Goal: Transaction & Acquisition: Book appointment/travel/reservation

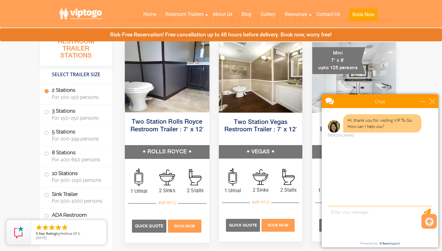
scroll to position [297, 0]
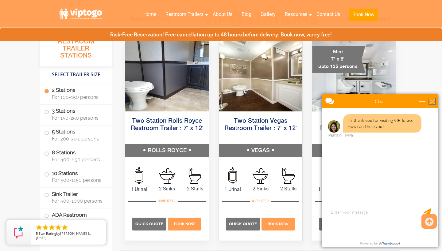
click at [433, 101] on div "close" at bounding box center [432, 101] width 6 height 6
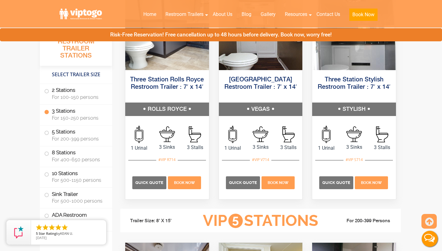
scroll to position [732, 0]
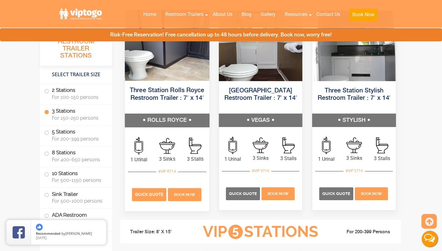
click at [161, 193] on span "Quick Quote" at bounding box center [149, 194] width 28 height 5
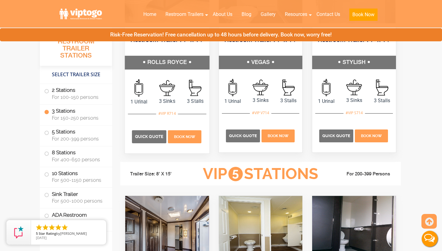
scroll to position [789, 0]
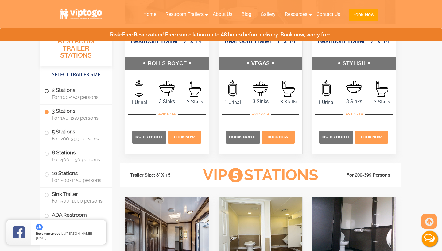
click at [85, 100] on span "For 100-150 persons" at bounding box center [78, 97] width 53 height 6
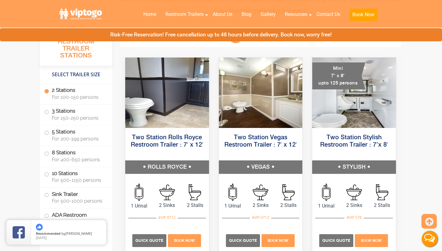
scroll to position [280, 0]
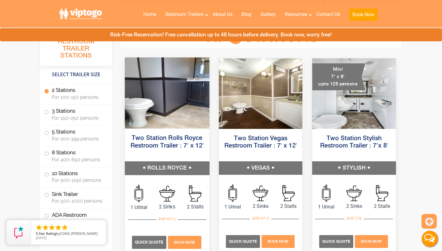
click at [162, 75] on img at bounding box center [167, 93] width 84 height 71
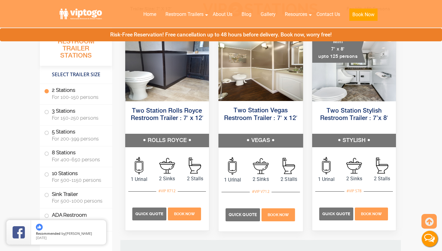
scroll to position [311, 0]
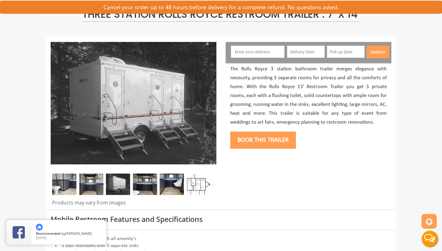
scroll to position [49, 0]
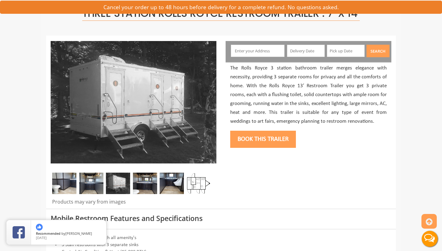
click at [259, 54] on input "text" at bounding box center [258, 51] width 54 height 12
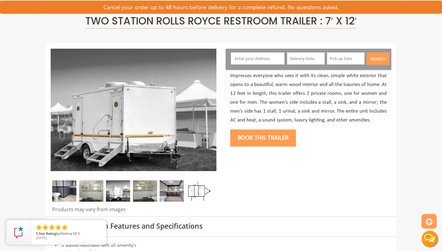
scroll to position [44, 0]
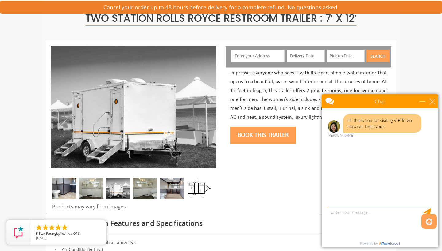
click at [90, 185] on img at bounding box center [91, 188] width 24 height 21
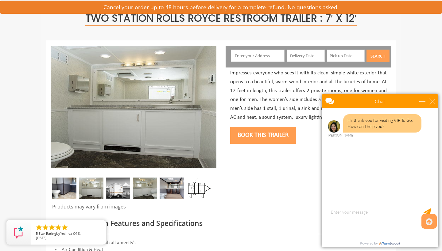
click at [63, 186] on img at bounding box center [64, 188] width 24 height 21
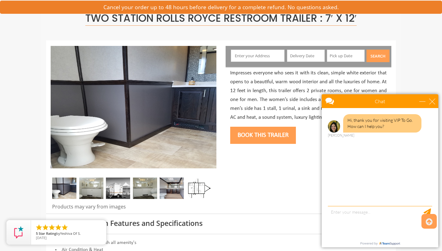
click at [84, 188] on img at bounding box center [91, 188] width 24 height 21
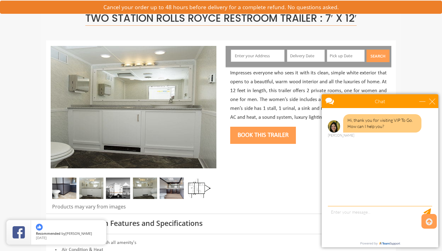
click at [112, 192] on img at bounding box center [118, 188] width 24 height 21
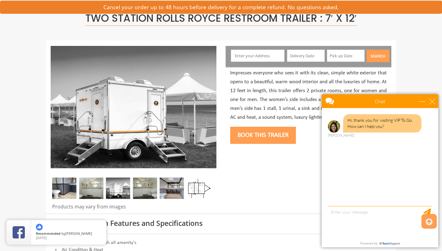
click at [154, 193] on img at bounding box center [145, 188] width 24 height 21
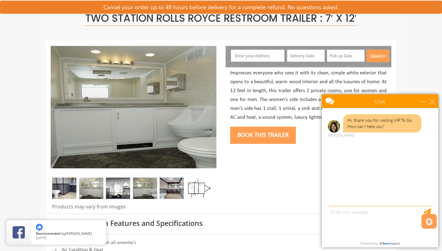
click at [171, 192] on img at bounding box center [171, 188] width 24 height 21
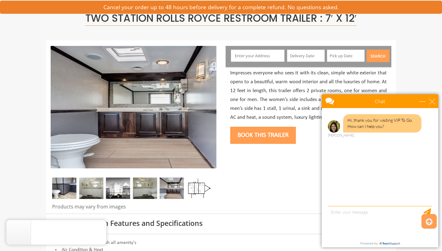
click at [194, 190] on img at bounding box center [198, 188] width 24 height 21
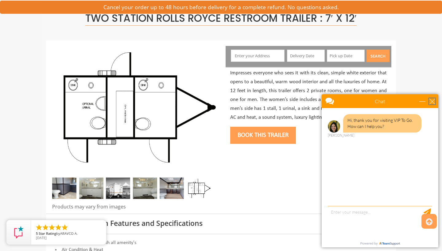
click at [432, 102] on div "close" at bounding box center [432, 101] width 6 height 6
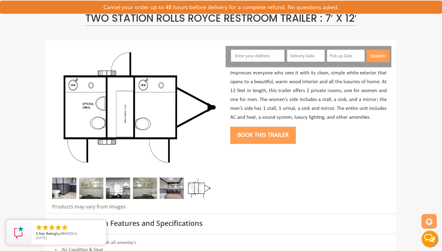
scroll to position [0, 0]
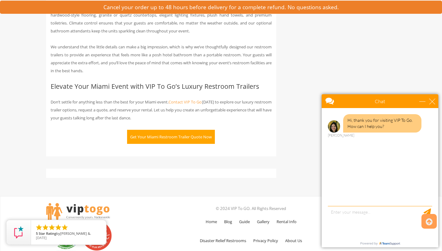
scroll to position [1295, 0]
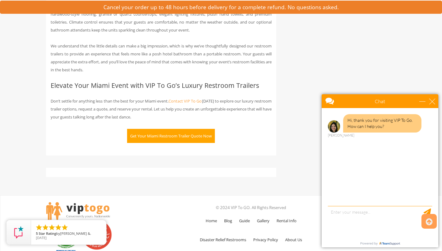
click at [159, 129] on button "Get Your Miami Restroom Trailer Quote Now" at bounding box center [171, 136] width 88 height 14
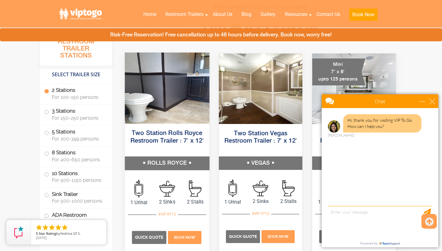
scroll to position [293, 0]
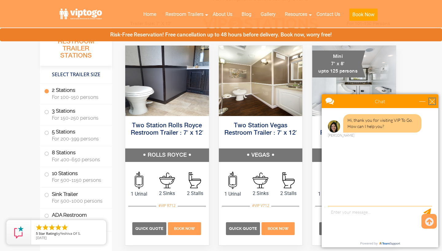
click at [433, 101] on div "close" at bounding box center [432, 101] width 6 height 6
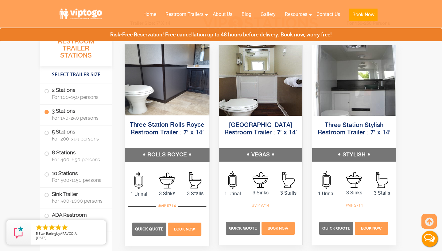
scroll to position [698, 0]
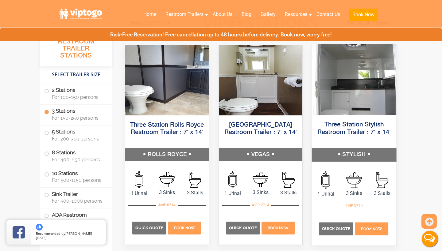
click at [361, 92] on img at bounding box center [354, 79] width 84 height 71
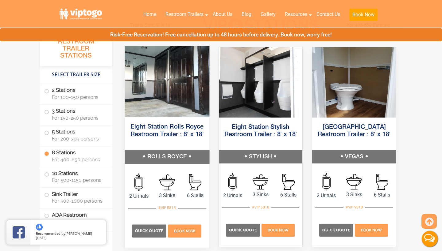
scroll to position [1172, 0]
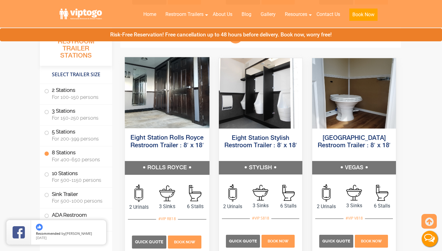
click at [178, 94] on img at bounding box center [167, 92] width 84 height 71
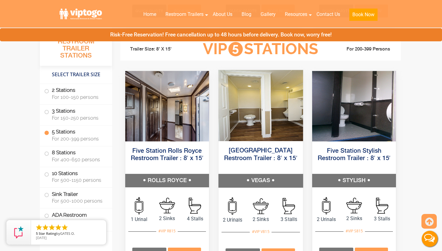
scroll to position [915, 0]
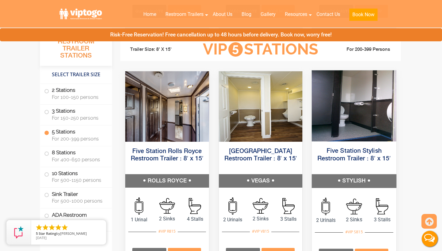
click at [354, 151] on link "Five Station Stylish Restroom Trailer : 8′ x 15′" at bounding box center [353, 155] width 73 height 14
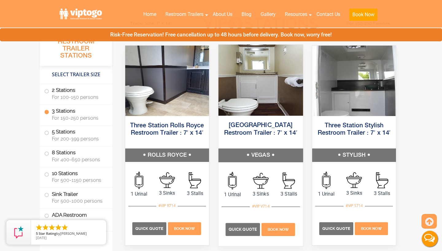
scroll to position [690, 0]
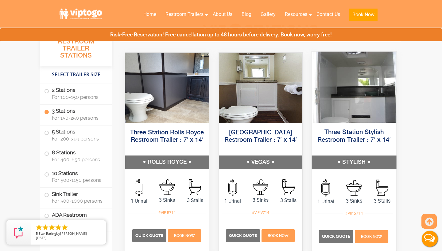
click at [341, 117] on img at bounding box center [354, 87] width 84 height 71
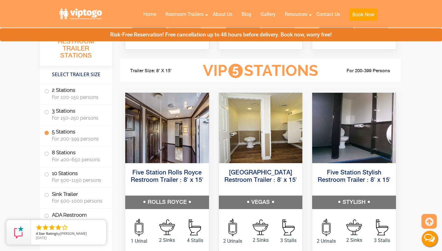
scroll to position [900, 0]
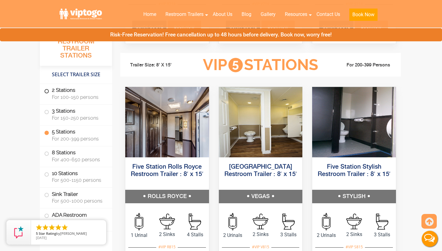
click at [49, 92] on label "2 Stations For 100-150 persons" at bounding box center [75, 93] width 63 height 19
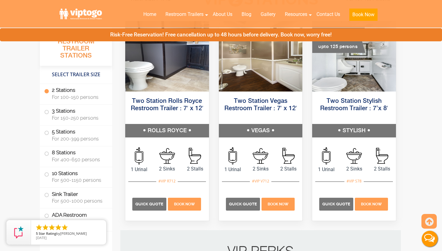
scroll to position [280, 0]
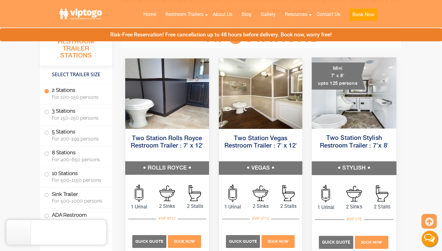
click at [366, 143] on link "Two Station Stylish Restroom Trailer : 7’x 8′" at bounding box center [353, 142] width 69 height 14
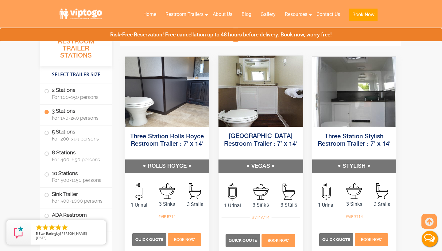
scroll to position [686, 0]
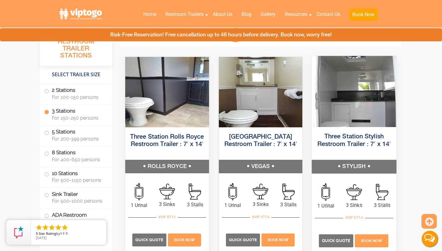
click at [349, 101] on img at bounding box center [354, 91] width 84 height 71
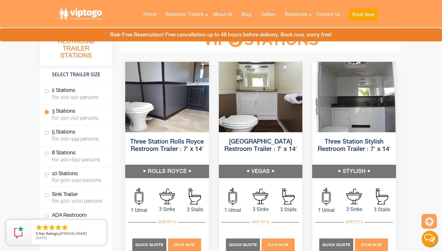
scroll to position [681, 0]
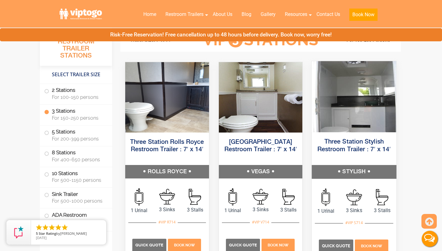
click at [376, 113] on img at bounding box center [354, 96] width 84 height 71
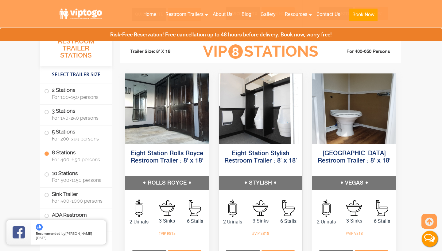
scroll to position [1157, 0]
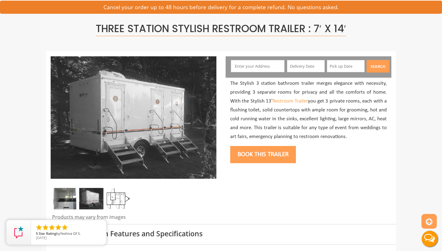
scroll to position [37, 0]
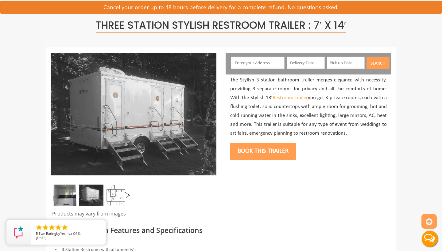
click at [73, 190] on img at bounding box center [64, 195] width 24 height 21
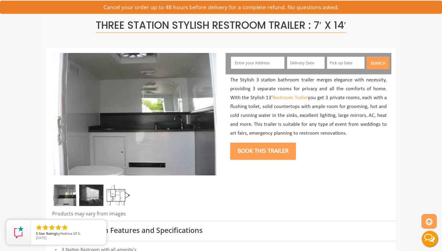
click at [92, 191] on img at bounding box center [91, 195] width 24 height 21
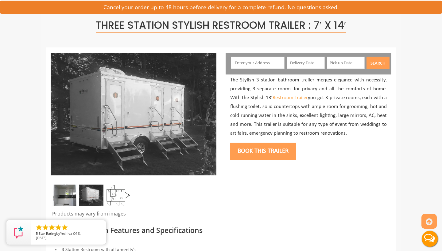
click at [114, 192] on img at bounding box center [118, 195] width 24 height 21
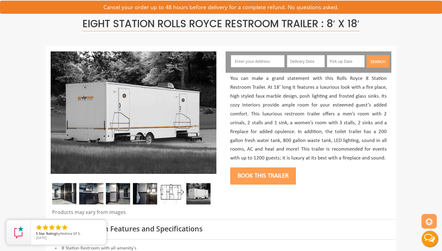
scroll to position [39, 0]
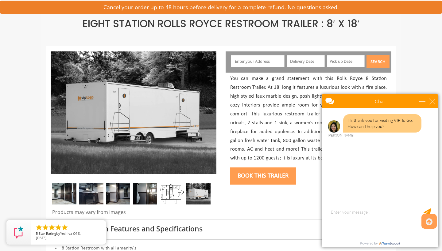
click at [67, 194] on img at bounding box center [64, 193] width 24 height 21
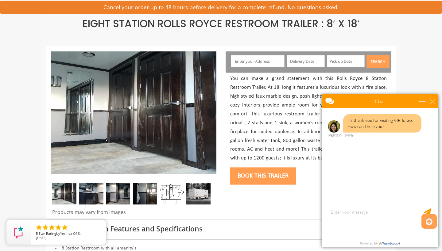
click at [89, 193] on img at bounding box center [91, 193] width 24 height 21
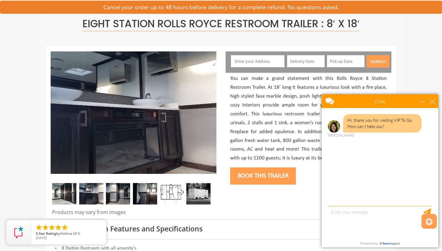
click at [121, 192] on img at bounding box center [118, 193] width 24 height 21
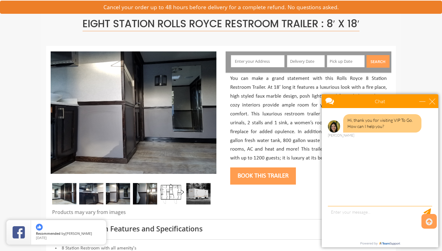
click at [144, 194] on img at bounding box center [145, 193] width 24 height 21
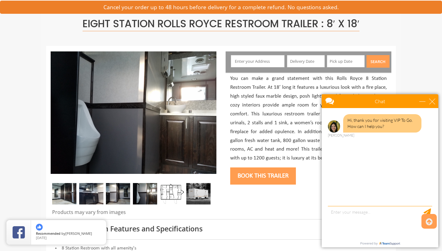
click at [167, 193] on img at bounding box center [171, 193] width 24 height 21
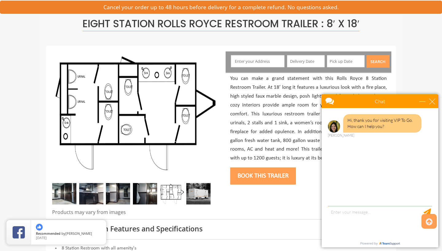
click at [193, 195] on img at bounding box center [198, 193] width 24 height 21
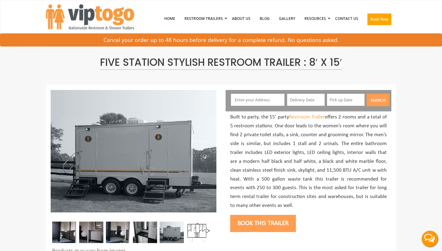
click at [302, 156] on p "Built to party, the 15’ party Restroom Trailer offers 2 rooms and a total of 5 …" at bounding box center [308, 162] width 156 height 98
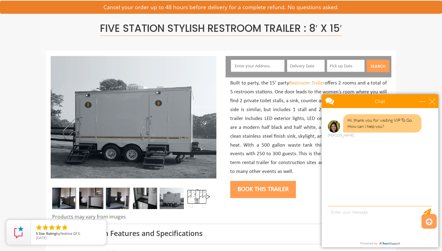
scroll to position [34, 0]
click at [71, 192] on img at bounding box center [64, 198] width 24 height 21
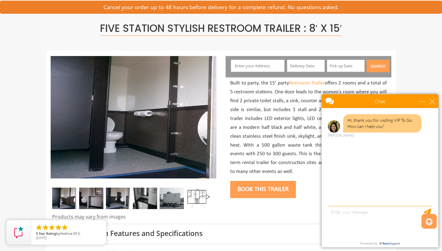
click at [91, 197] on img at bounding box center [91, 198] width 24 height 21
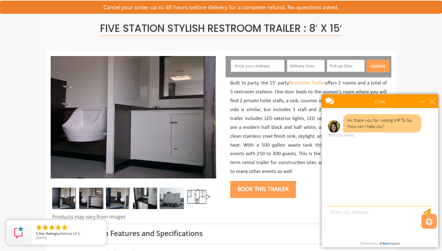
click at [112, 196] on img at bounding box center [118, 198] width 24 height 21
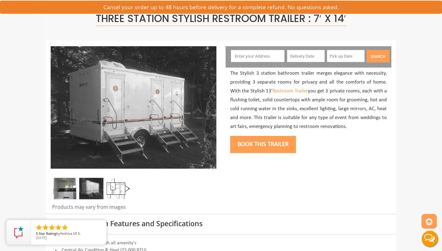
scroll to position [49, 0]
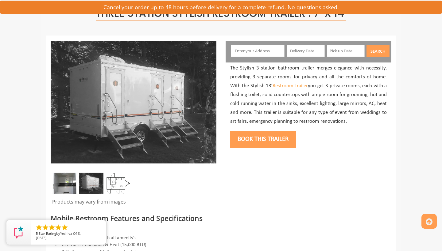
click at [89, 189] on img at bounding box center [91, 183] width 24 height 21
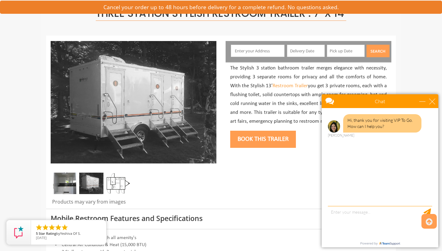
click at [117, 183] on img at bounding box center [118, 183] width 24 height 21
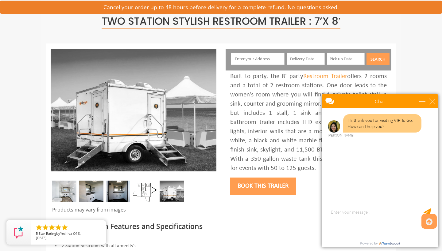
scroll to position [42, 0]
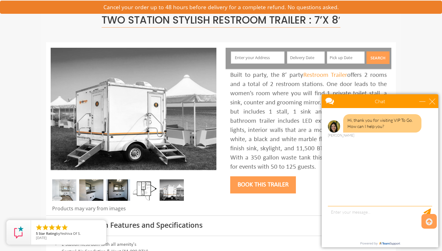
click at [69, 183] on img at bounding box center [64, 190] width 24 height 21
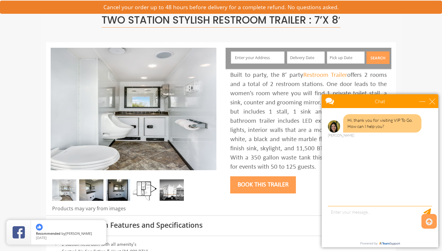
click at [88, 187] on img at bounding box center [91, 190] width 24 height 21
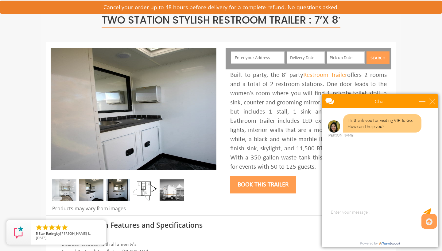
click at [122, 182] on img at bounding box center [118, 190] width 24 height 21
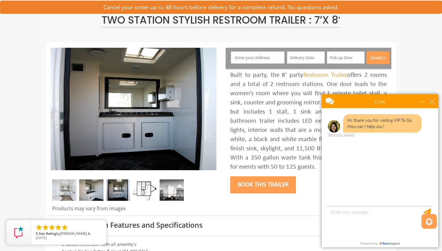
click at [144, 185] on img at bounding box center [145, 190] width 24 height 21
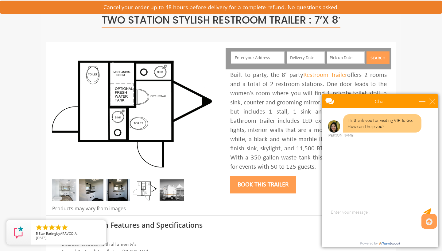
click at [162, 187] on img at bounding box center [171, 190] width 24 height 21
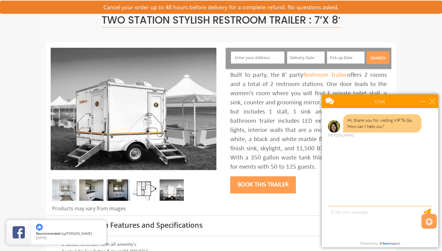
click at [66, 189] on img at bounding box center [64, 190] width 24 height 21
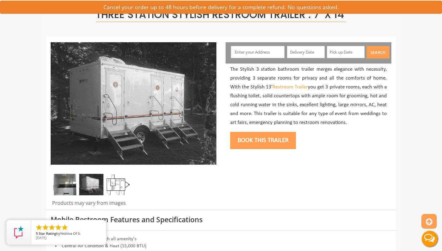
scroll to position [48, 0]
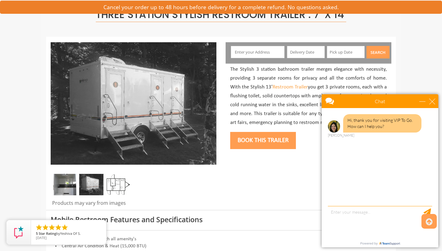
click at [116, 182] on img at bounding box center [118, 184] width 24 height 21
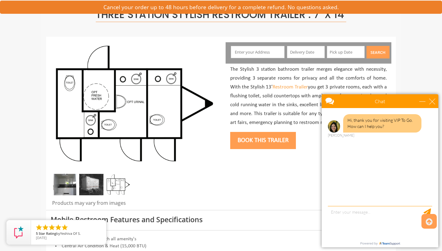
click at [97, 182] on img at bounding box center [91, 184] width 24 height 21
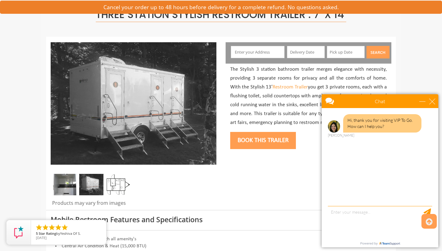
click at [68, 186] on img at bounding box center [64, 184] width 24 height 21
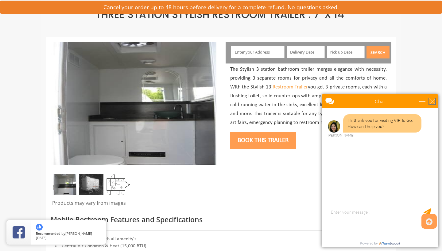
click at [434, 101] on div "close" at bounding box center [432, 101] width 6 height 6
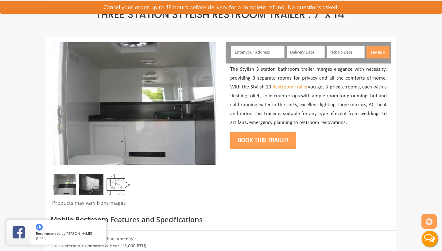
scroll to position [0, 0]
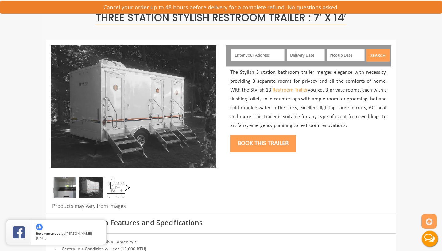
scroll to position [46, 0]
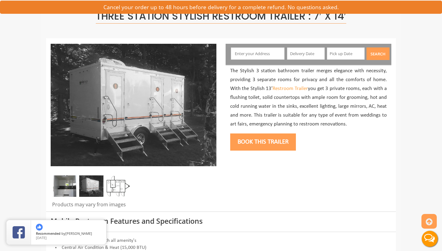
click at [117, 185] on img at bounding box center [118, 186] width 24 height 21
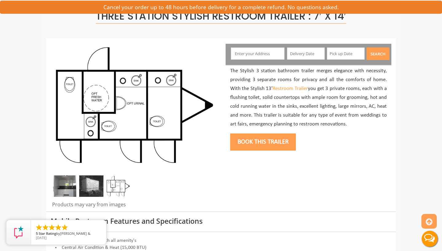
click at [66, 189] on img at bounding box center [64, 186] width 24 height 21
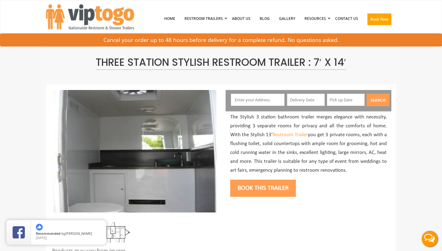
scroll to position [0, 0]
